Goal: Task Accomplishment & Management: Manage account settings

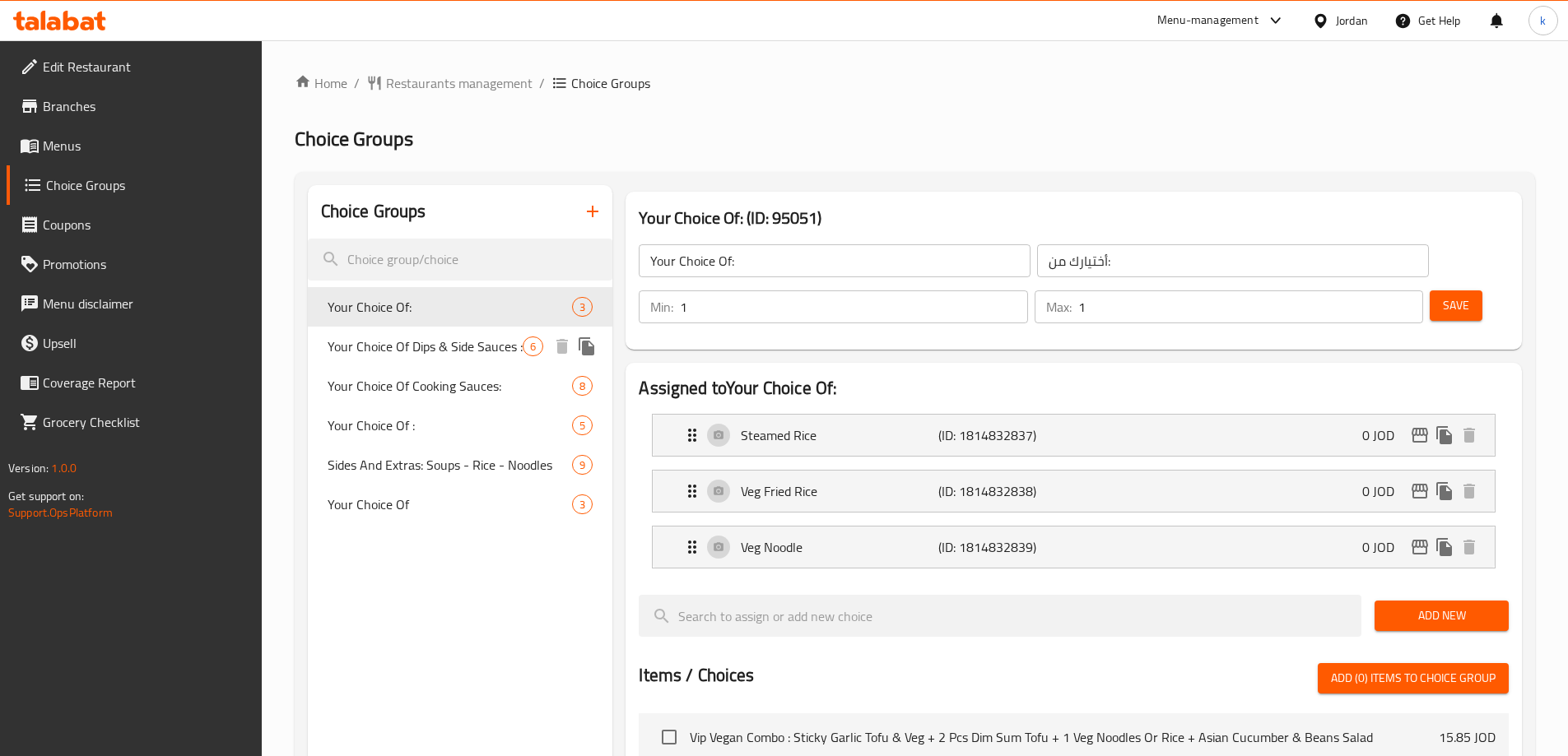
click at [491, 352] on span "Your Choice Of Dips & Side Sauces :" at bounding box center [426, 346] width 196 height 20
type input "Your Choice Of Dips & Side Sauces :"
type input "اختيارك من الصلصات الجانبية والغموس:"
type input "0"
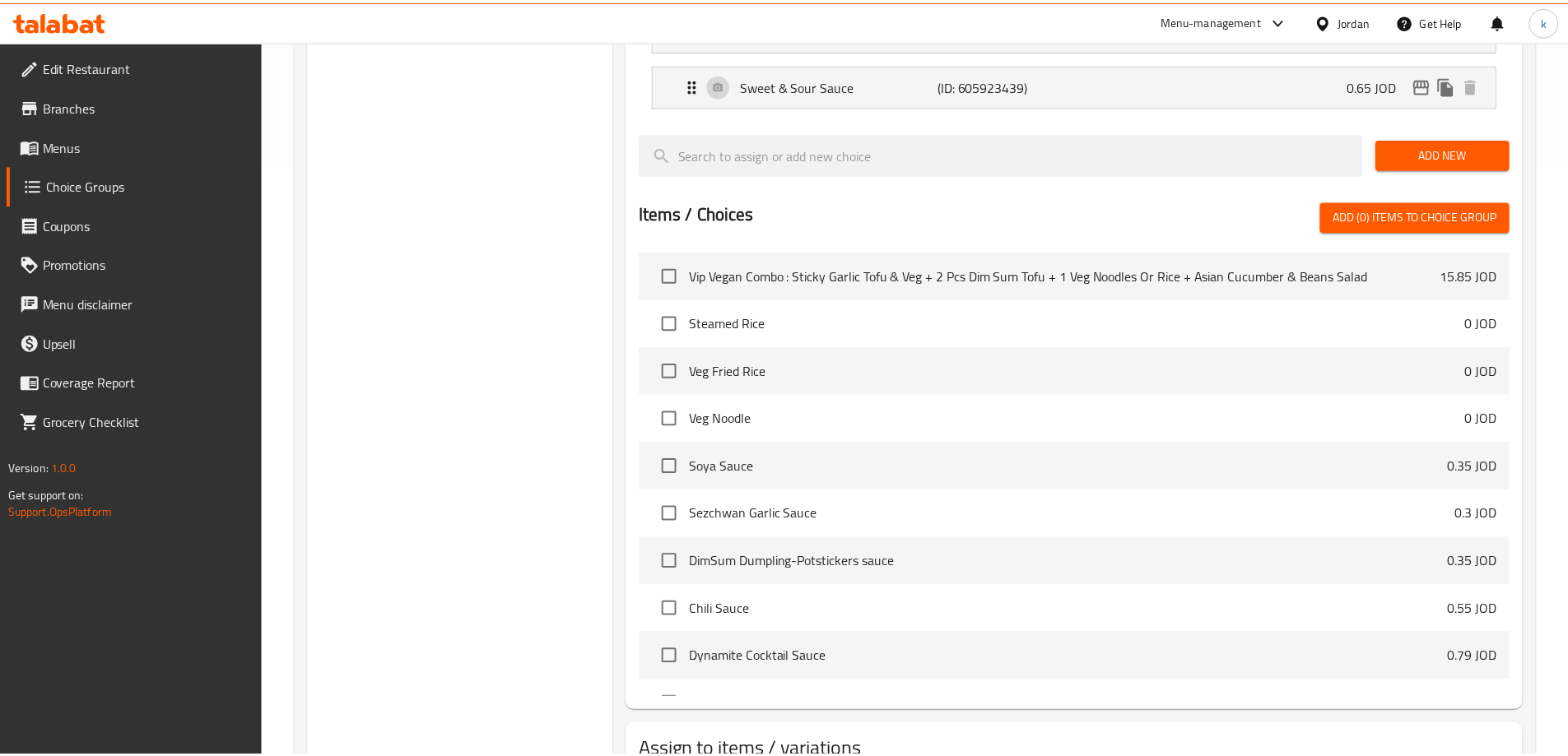
scroll to position [714, 0]
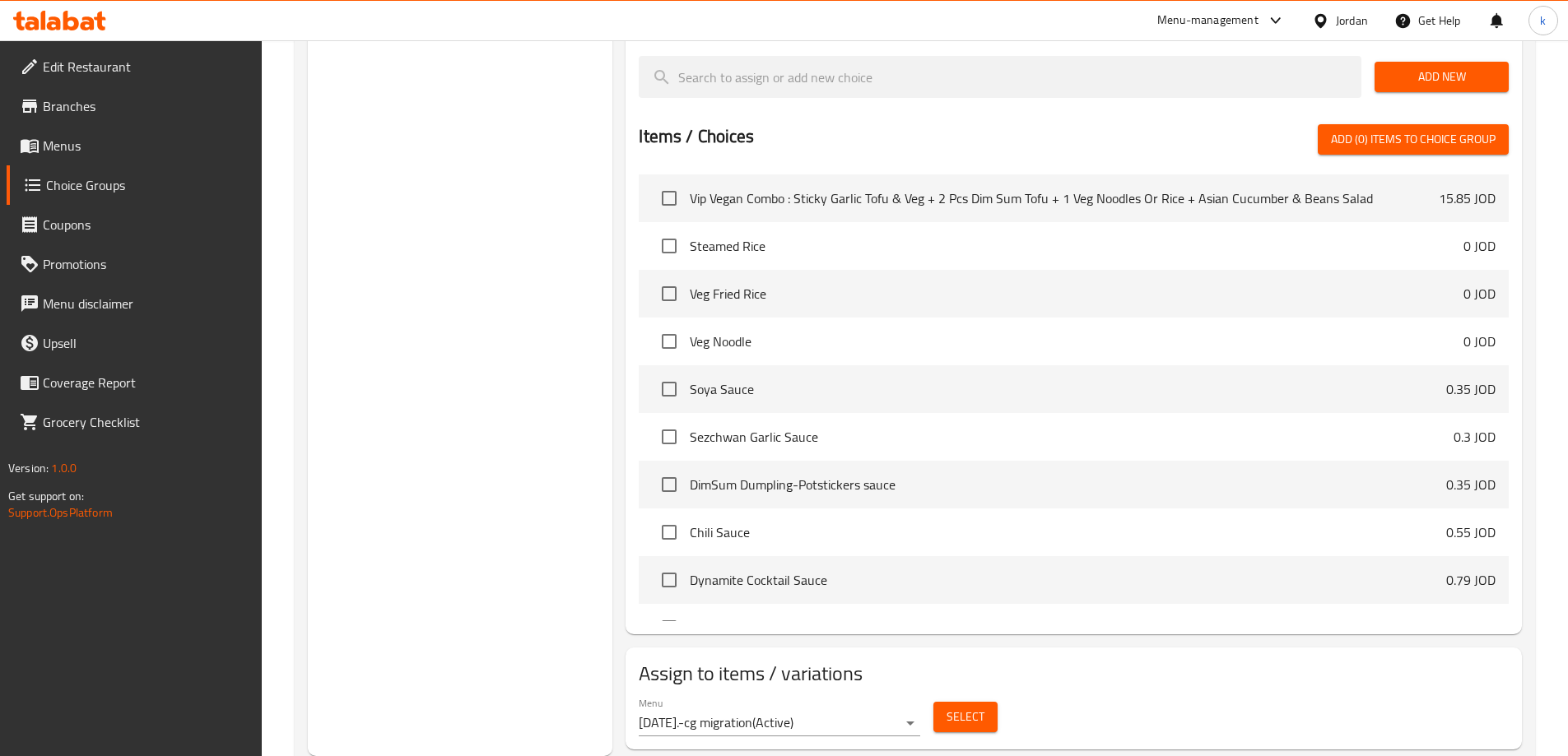
click at [1149, 690] on div "Menu 28.07.2019.-cg migration ( Active ) Select" at bounding box center [1073, 716] width 883 height 53
click at [1155, 661] on h2 "Assign to items / variations" at bounding box center [1074, 673] width 870 height 26
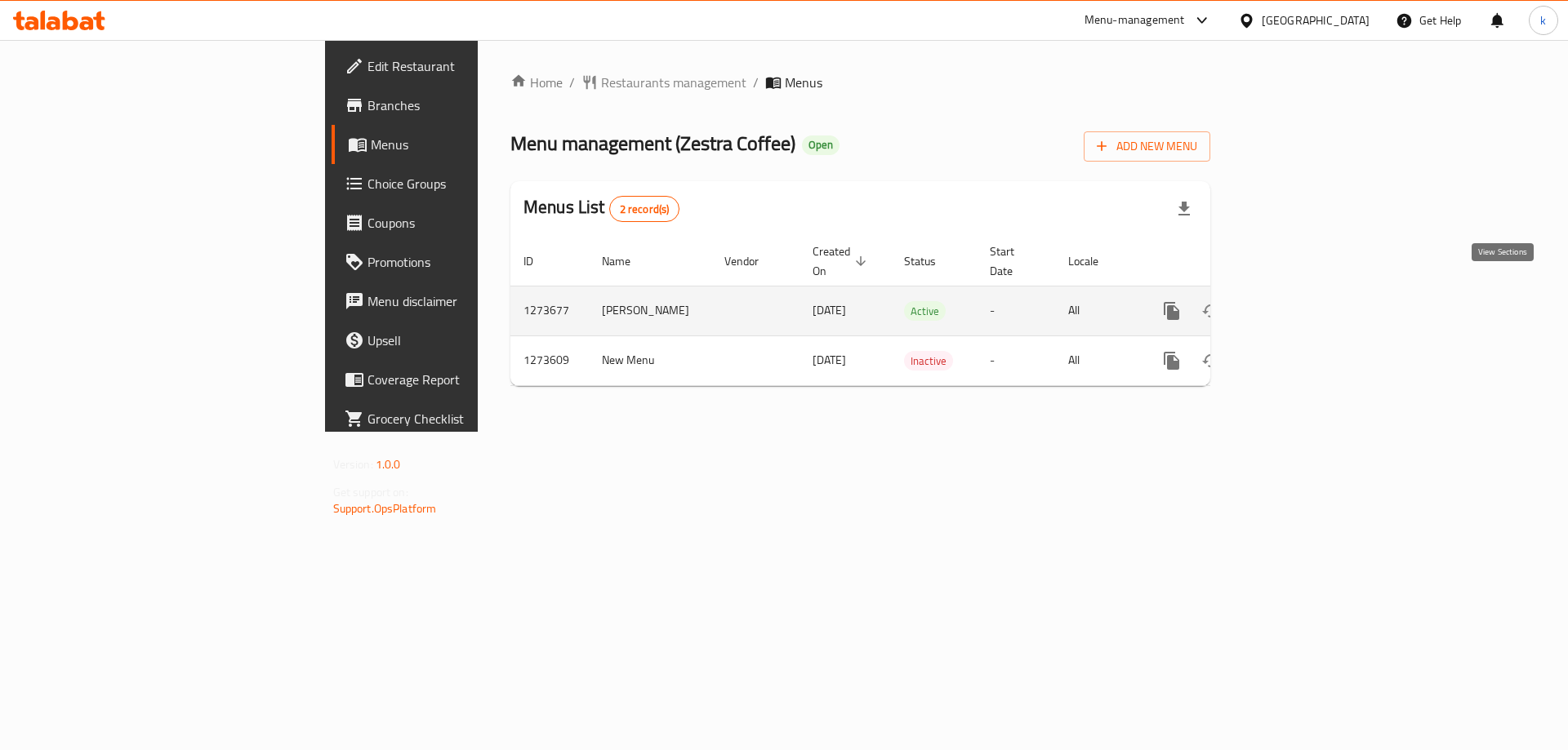
click at [1297, 304] on icon "enhanced table" at bounding box center [1289, 311] width 14 height 14
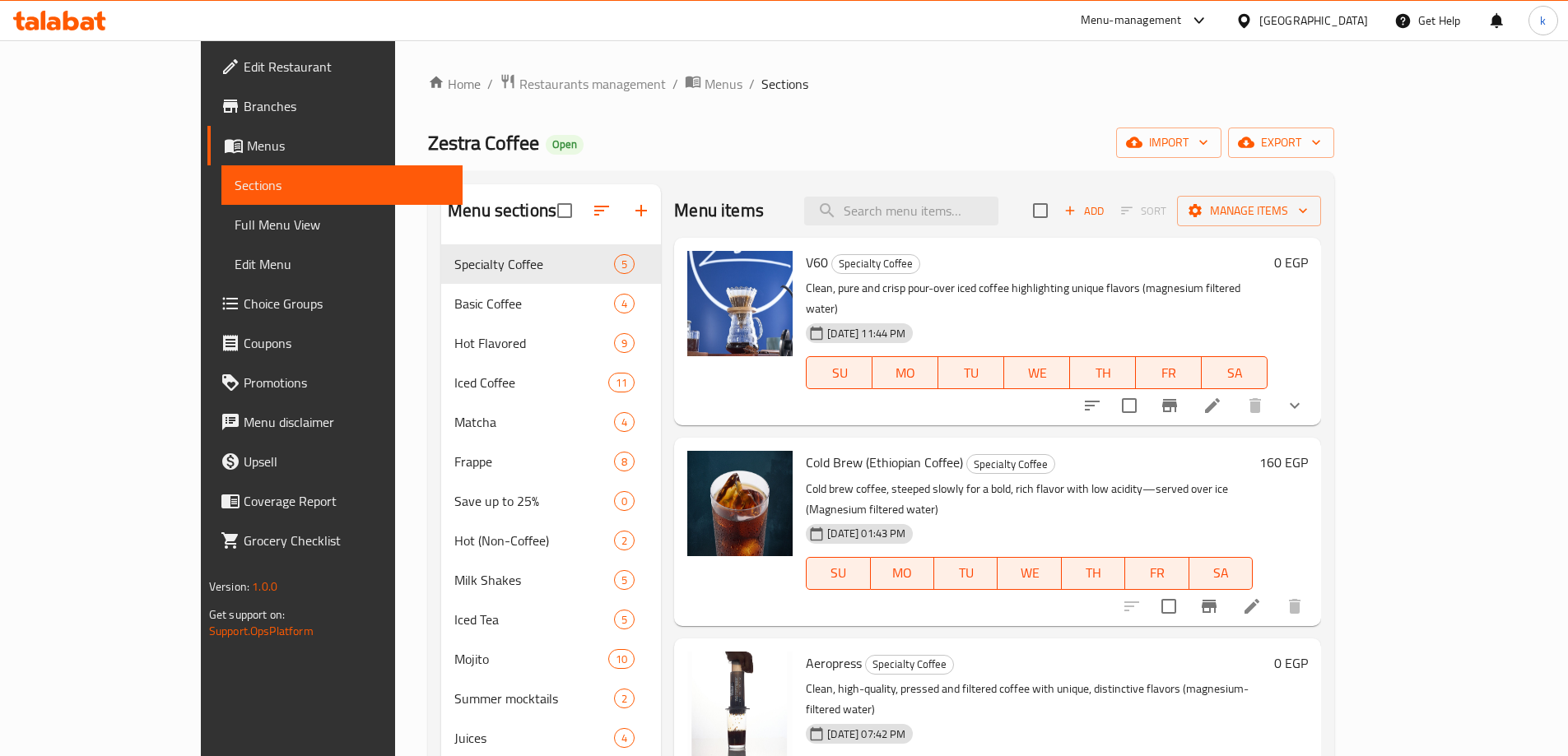
click at [974, 233] on div "Menu items Add Sort Manage items" at bounding box center [997, 211] width 647 height 53
click at [986, 215] on input "search" at bounding box center [902, 212] width 194 height 29
paste input "San Sebastián Cheesecake"
type input "San Sebastián Cheesecake"
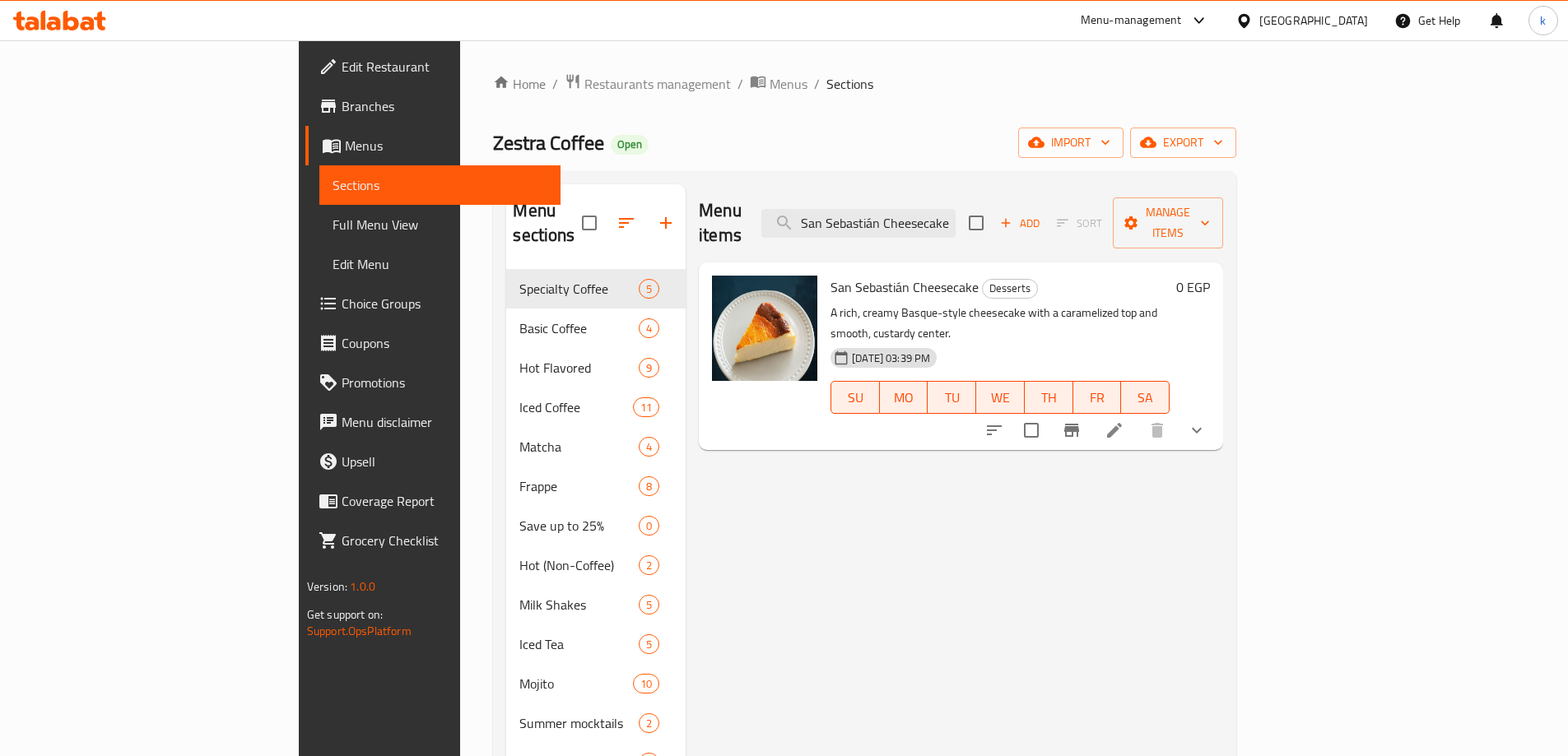
click at [1124, 420] on icon at bounding box center [1114, 430] width 20 height 20
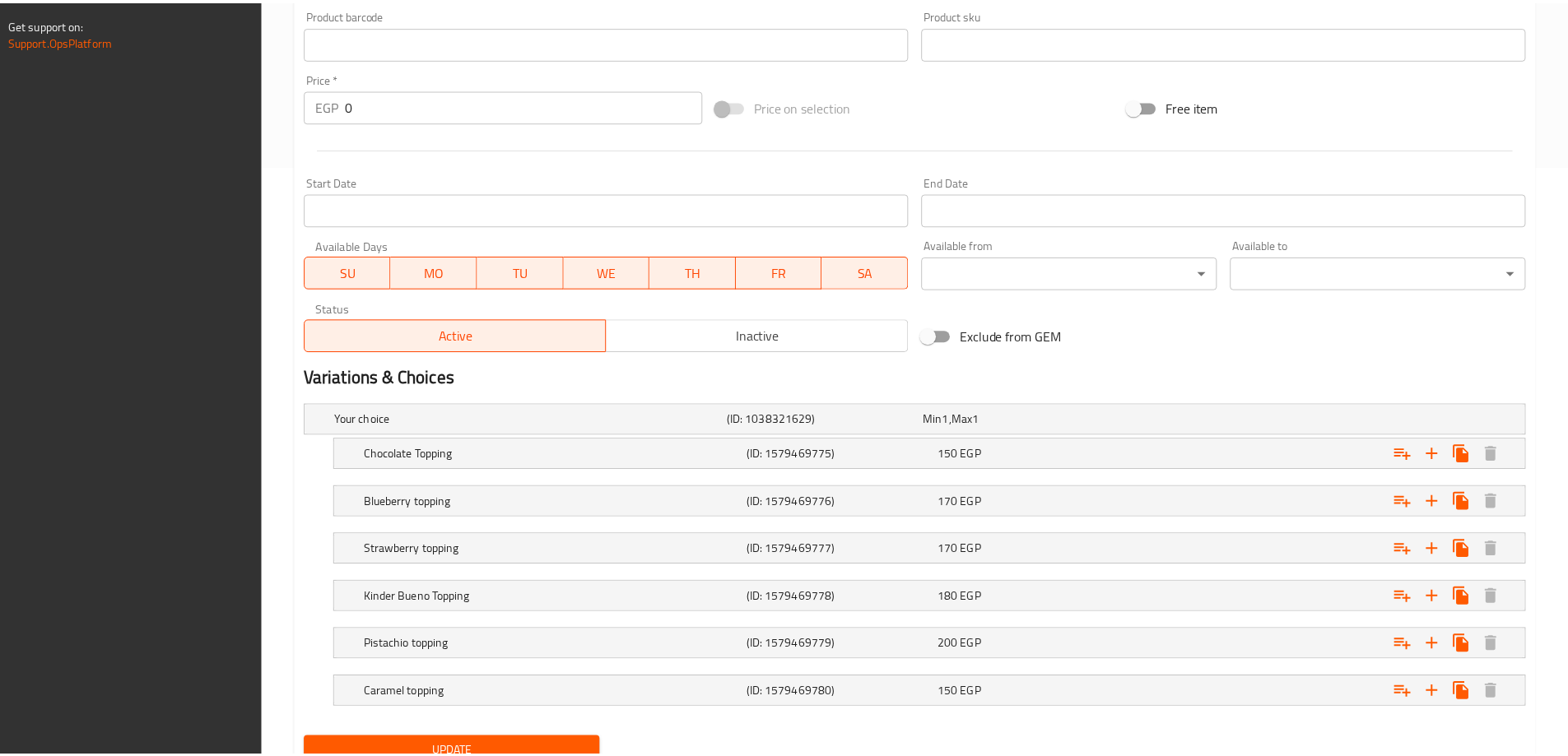
scroll to position [659, 0]
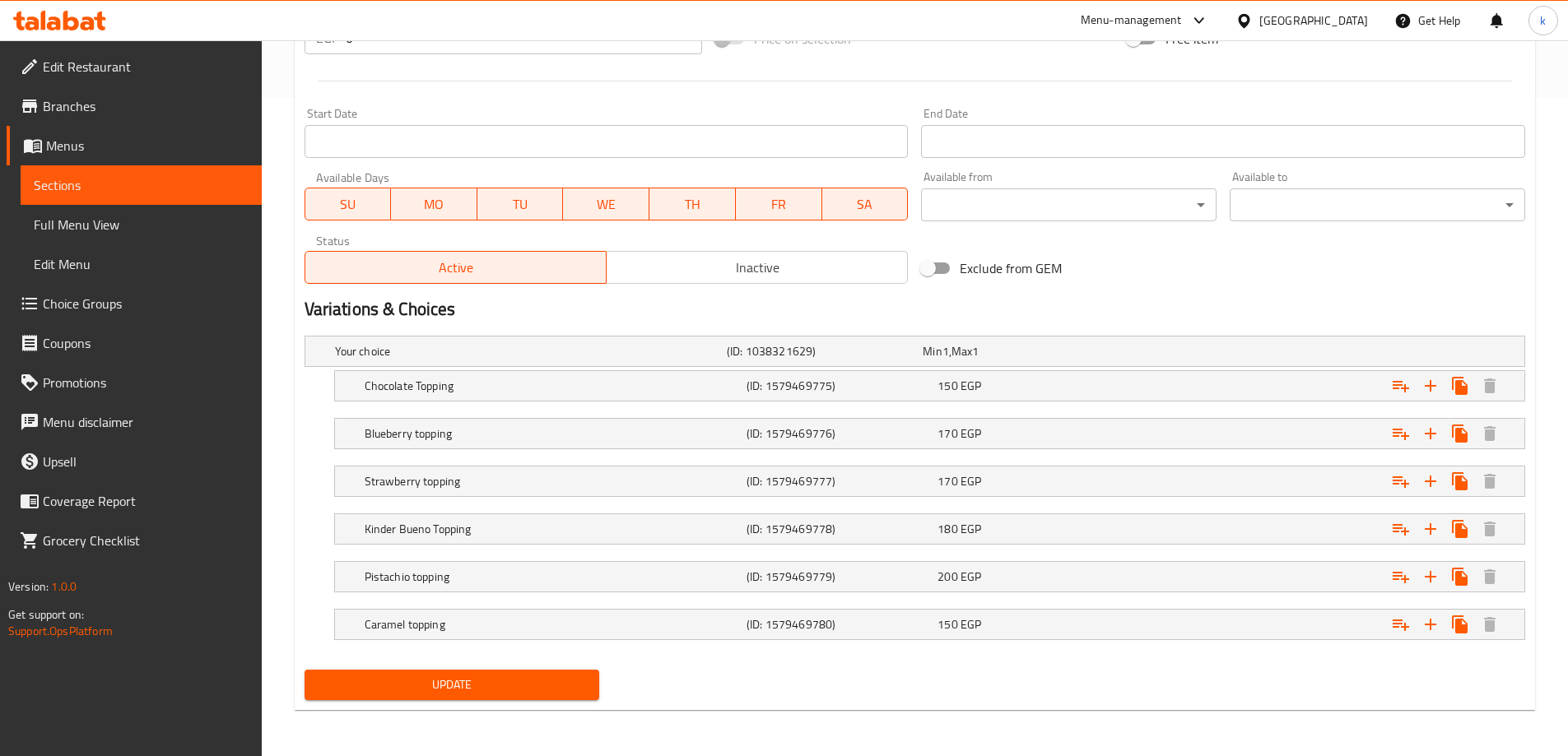
click at [1053, 301] on h2 "Variations & Choices" at bounding box center [915, 309] width 1221 height 24
